Goal: Navigation & Orientation: Go to known website

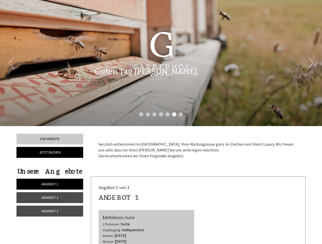
click at [161, 122] on div "Previous Next 1 2 3 4 5 6 7" at bounding box center [161, 63] width 322 height 126
click at [141, 114] on li "1" at bounding box center [141, 114] width 4 height 4
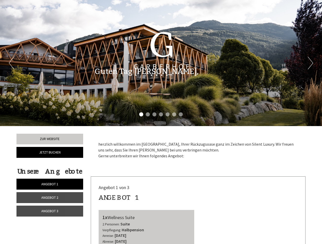
click at [148, 114] on li "2" at bounding box center [148, 114] width 4 height 4
click at [155, 114] on li "3" at bounding box center [154, 114] width 4 height 4
click at [161, 114] on li "4" at bounding box center [161, 114] width 4 height 4
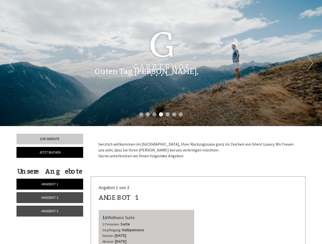
click at [168, 114] on li "5" at bounding box center [168, 114] width 4 height 4
click at [174, 114] on li "6" at bounding box center [174, 114] width 4 height 4
click at [181, 114] on li "7" at bounding box center [181, 114] width 4 height 4
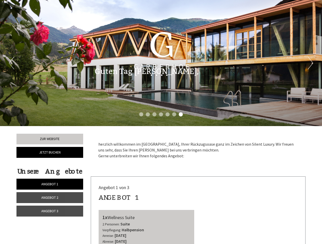
click at [50, 184] on span "Angebot 1" at bounding box center [49, 183] width 17 height 5
